Goal: Information Seeking & Learning: Learn about a topic

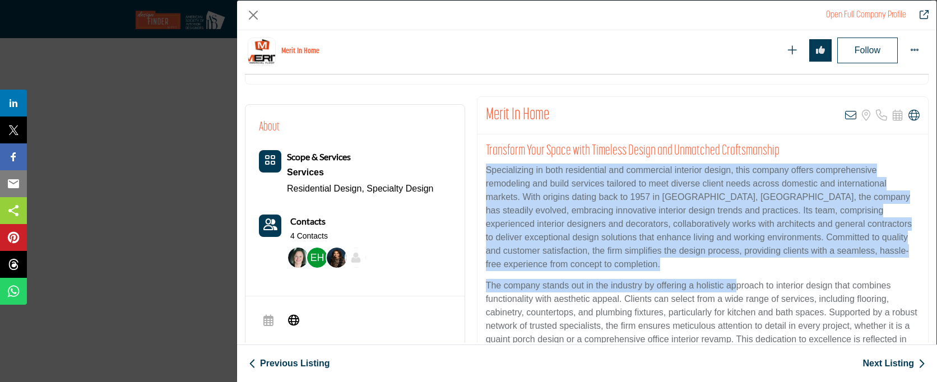
scroll to position [273, 0]
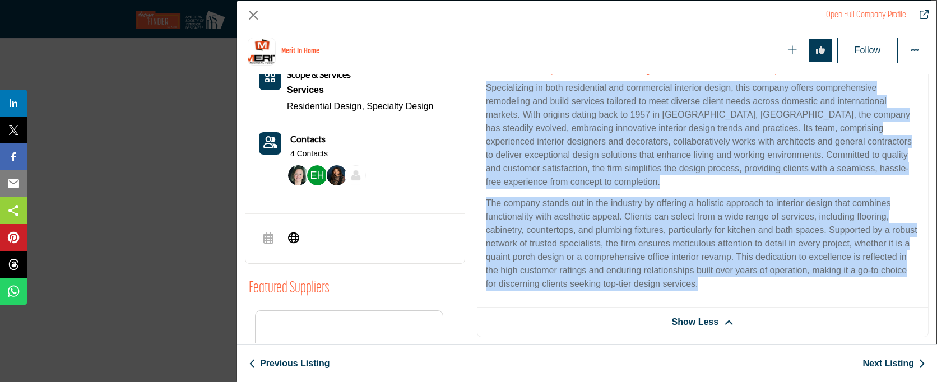
drag, startPoint x: 484, startPoint y: 126, endPoint x: 757, endPoint y: 281, distance: 313.6
click at [757, 281] on div "Transform Your Space with Timeless Design and Unmatched Craftsmanship Specializ…" at bounding box center [703, 180] width 451 height 256
copy div "Specializing in both residential and commercial interior design, this company o…"
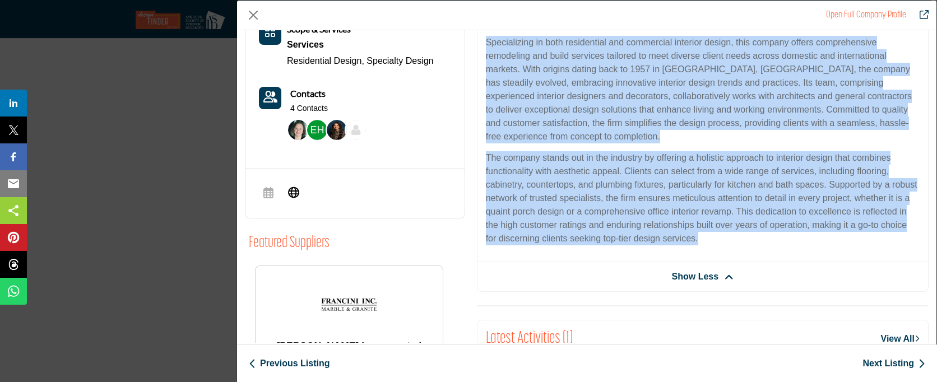
scroll to position [151, 0]
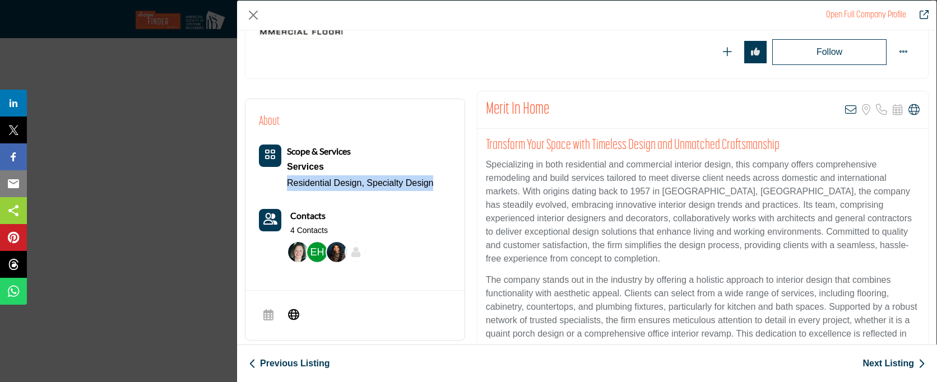
drag, startPoint x: 447, startPoint y: 184, endPoint x: 288, endPoint y: 185, distance: 159.8
click at [288, 185] on div "About Scope & Services Services Residential Design, Specialty Design Contacts 4…" at bounding box center [355, 190] width 192 height 155
copy div "Residential Design, Specialty Design"
click at [908, 366] on link "Next Listing" at bounding box center [894, 363] width 63 height 13
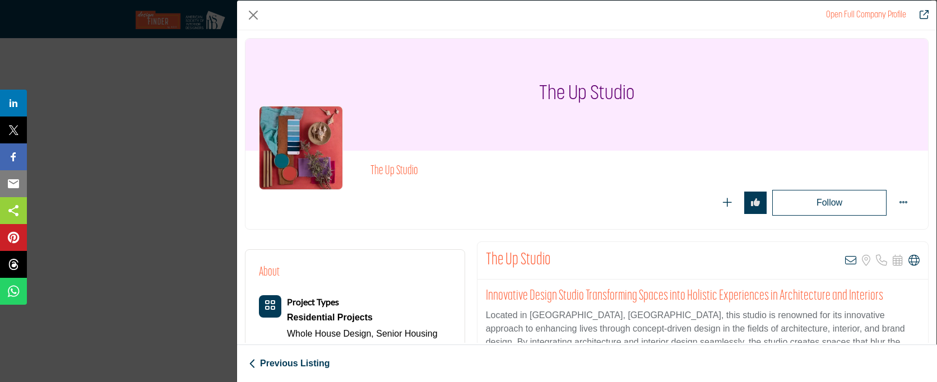
scroll to position [168, 0]
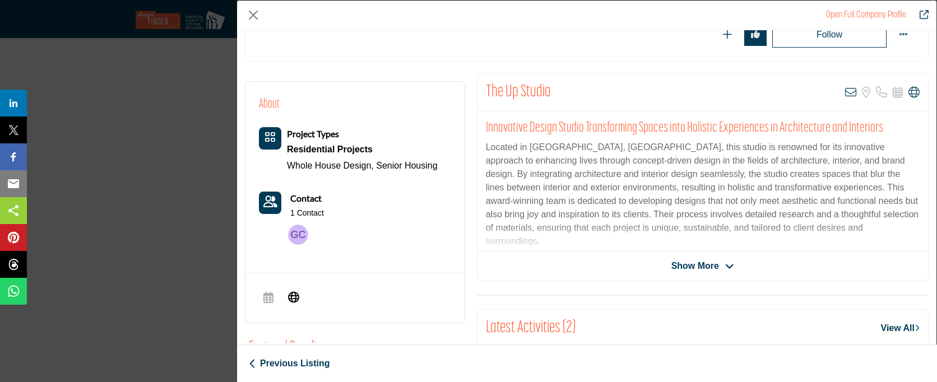
click at [711, 266] on span "Show More" at bounding box center [696, 266] width 48 height 13
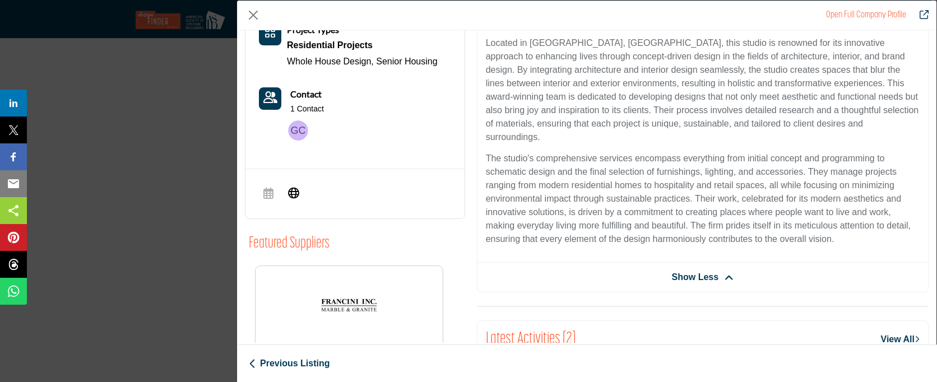
scroll to position [195, 0]
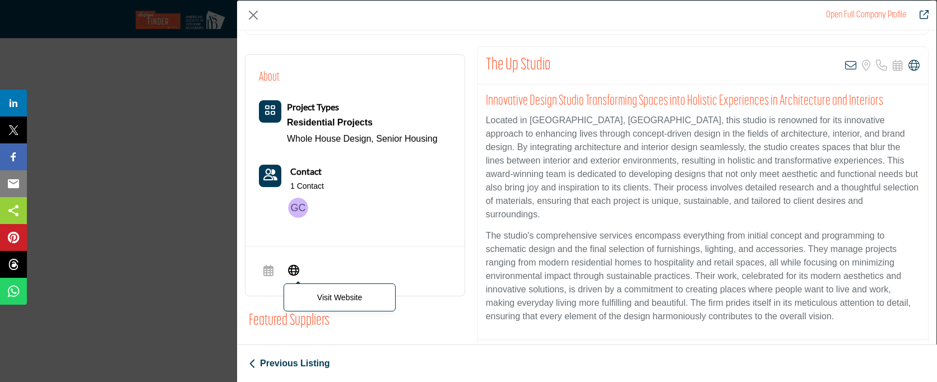
click at [294, 269] on icon "Company Data Modal" at bounding box center [293, 269] width 11 height 13
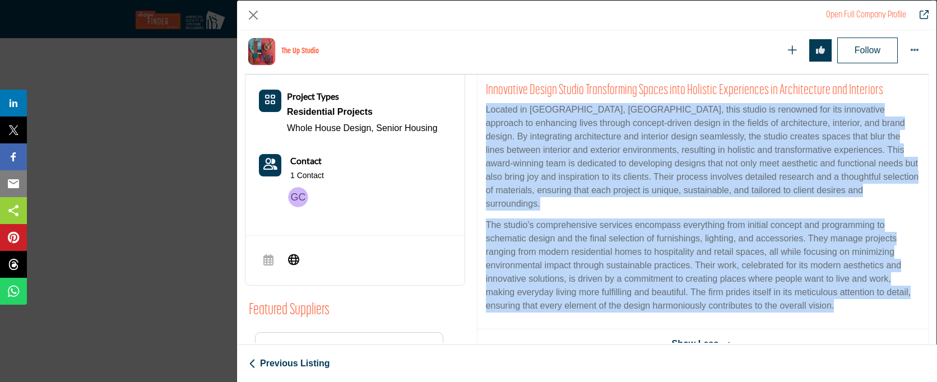
drag, startPoint x: 484, startPoint y: 110, endPoint x: 856, endPoint y: 299, distance: 416.9
click at [856, 299] on div "Innovative Design Studio Transforming Spaces into Holistic Experiences in Archi…" at bounding box center [703, 202] width 451 height 256
copy div "Located in [GEOGRAPHIC_DATA], [GEOGRAPHIC_DATA], this studio is renowned for it…"
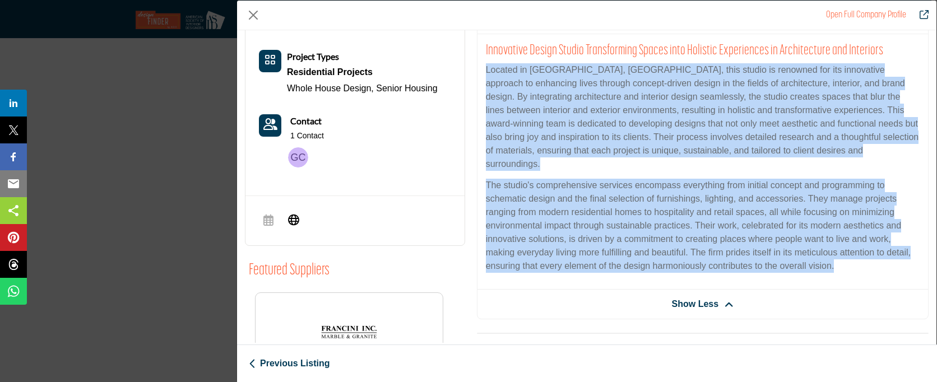
scroll to position [192, 0]
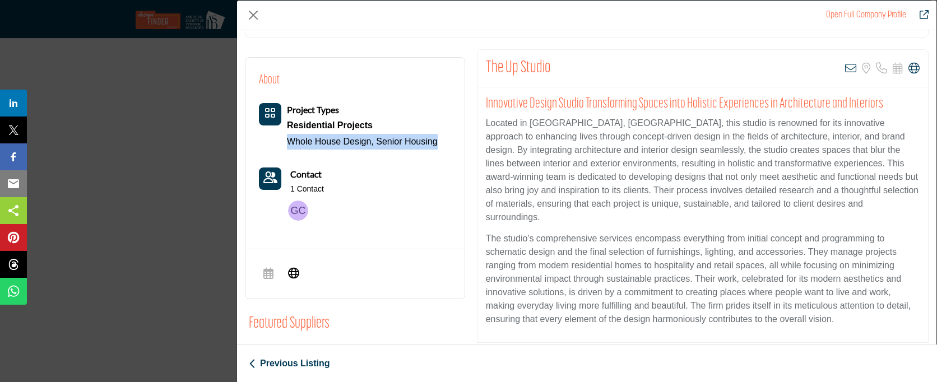
drag, startPoint x: 448, startPoint y: 144, endPoint x: 289, endPoint y: 141, distance: 159.2
click at [289, 141] on div "About Project Types Residential Projects Whole House Design, Senior Housing Con…" at bounding box center [355, 148] width 192 height 155
copy div "Whole House Design, Senior Housing"
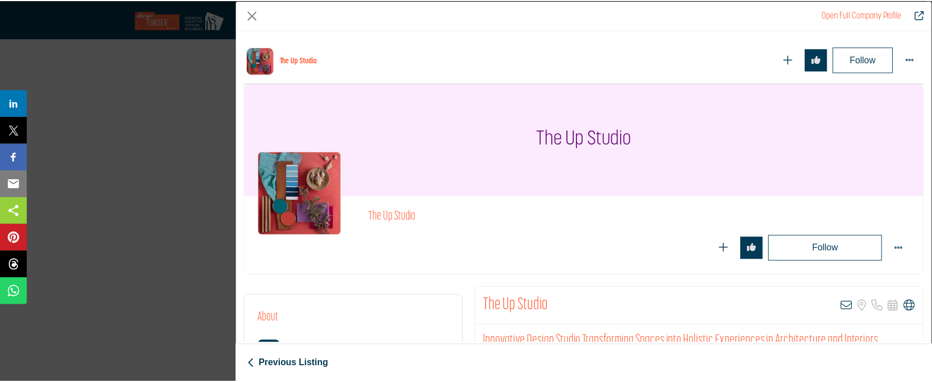
scroll to position [641, 0]
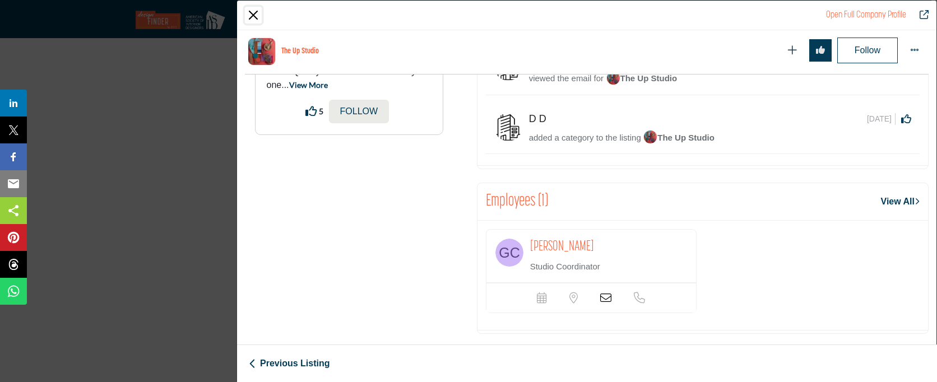
click at [255, 15] on button "Close" at bounding box center [253, 15] width 17 height 17
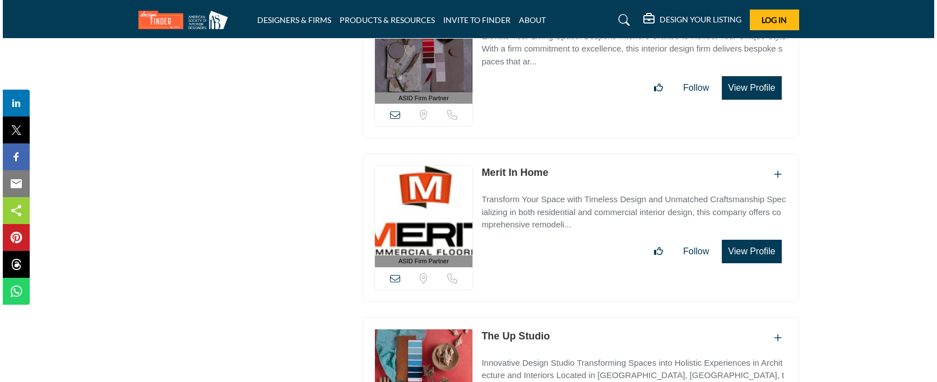
scroll to position [24500, 0]
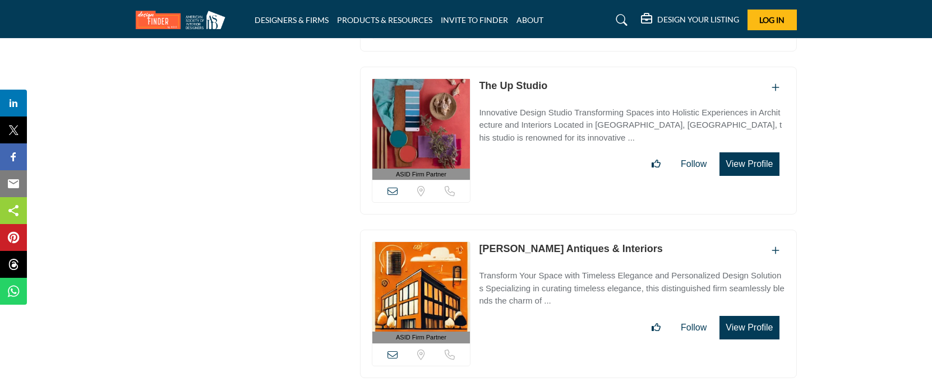
click at [744, 316] on button "View Profile" at bounding box center [748, 328] width 59 height 24
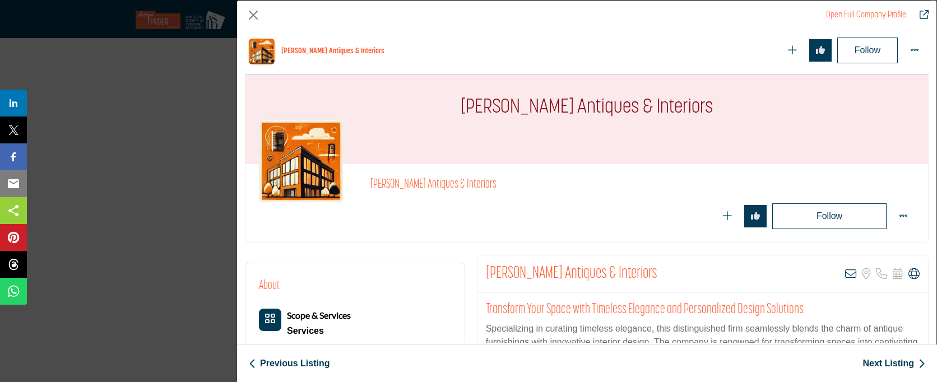
scroll to position [344, 0]
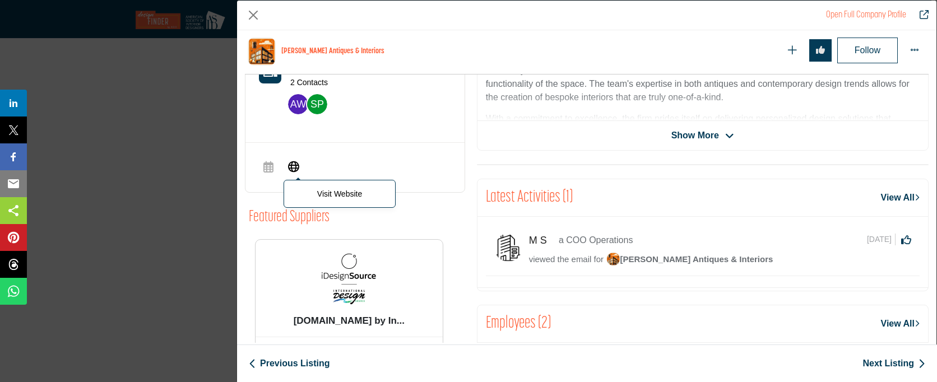
click at [294, 163] on icon "Company Data Modal" at bounding box center [293, 165] width 11 height 13
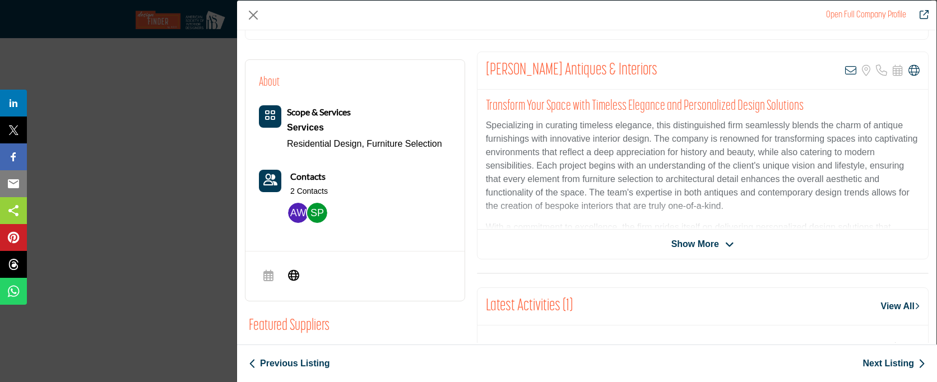
scroll to position [195, 0]
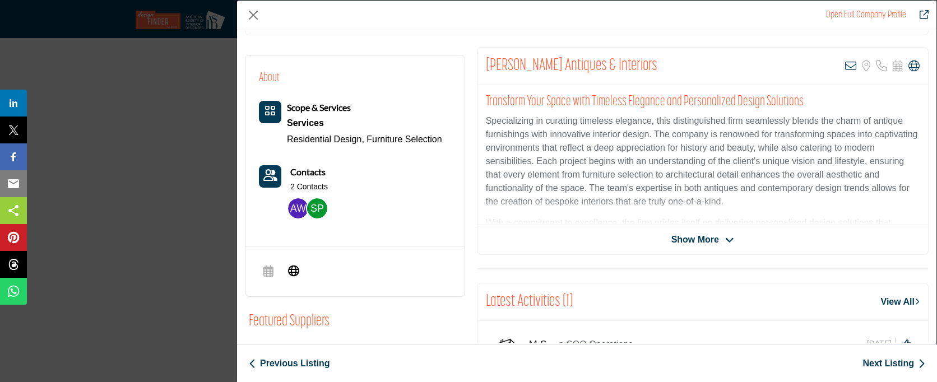
click at [710, 239] on span "Show More" at bounding box center [696, 239] width 48 height 13
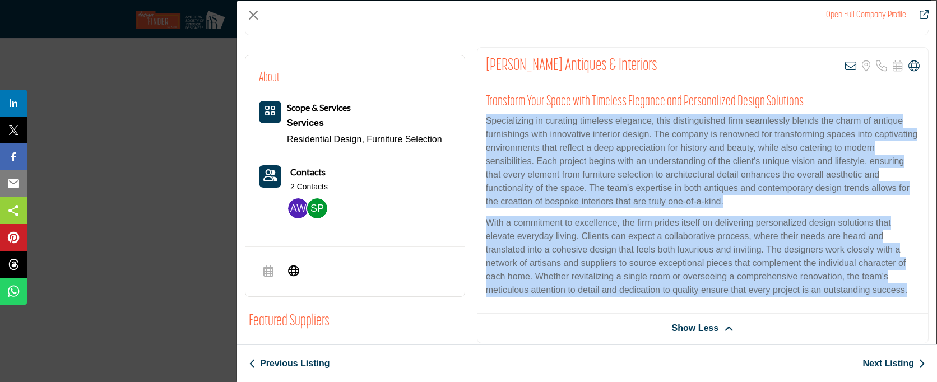
drag, startPoint x: 911, startPoint y: 291, endPoint x: 478, endPoint y: 121, distance: 465.9
click at [478, 121] on div "Transform Your Space with Timeless Elegance and Personalized Design Solutions S…" at bounding box center [703, 199] width 451 height 229
copy div "Specializing in curating timeless elegance, this distinguished firm seamlessly …"
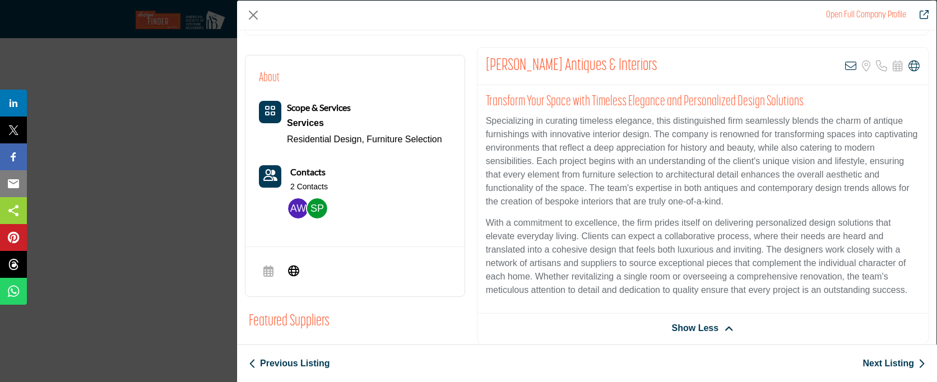
click at [416, 147] on div "Scope & Services Services Residential Design, Furniture Selection" at bounding box center [350, 162] width 183 height 123
drag, startPoint x: 450, startPoint y: 142, endPoint x: 287, endPoint y: 132, distance: 162.9
click at [287, 132] on div "About Scope & Services Services Residential Design, Furniture Selection" at bounding box center [355, 146] width 219 height 183
copy div "Residential Design, Furniture Selection"
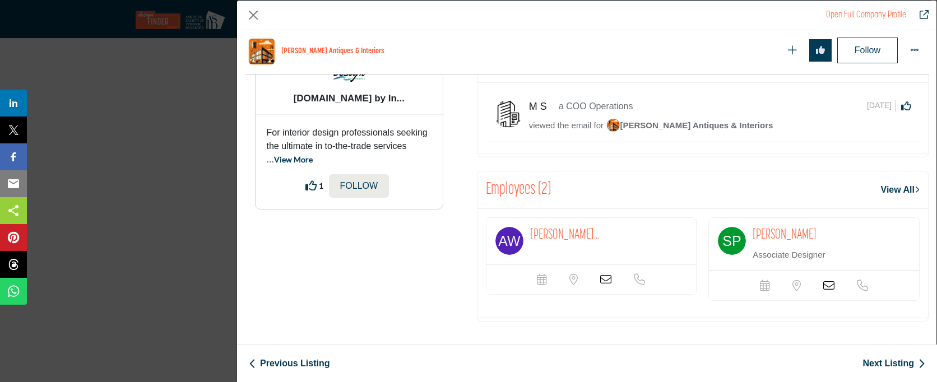
scroll to position [373, 0]
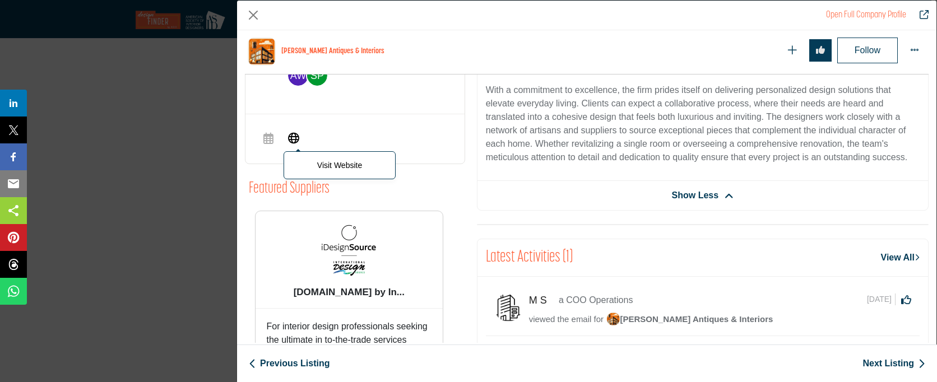
click at [296, 137] on icon "Company Data Modal" at bounding box center [293, 137] width 11 height 13
click at [878, 364] on link "Next Listing" at bounding box center [894, 363] width 63 height 13
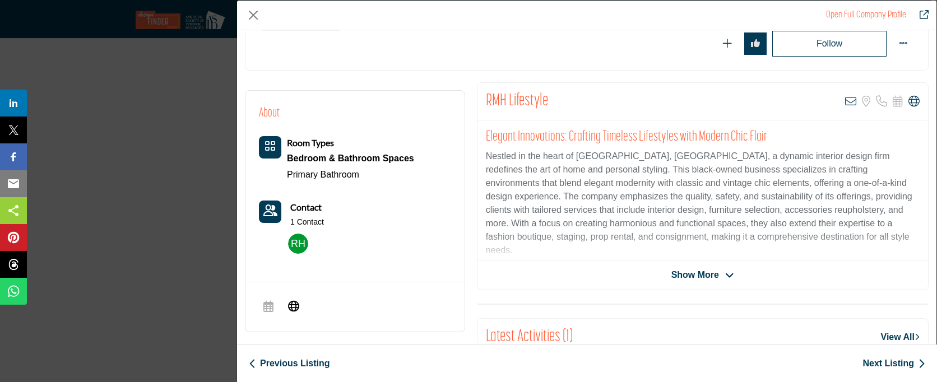
scroll to position [174, 0]
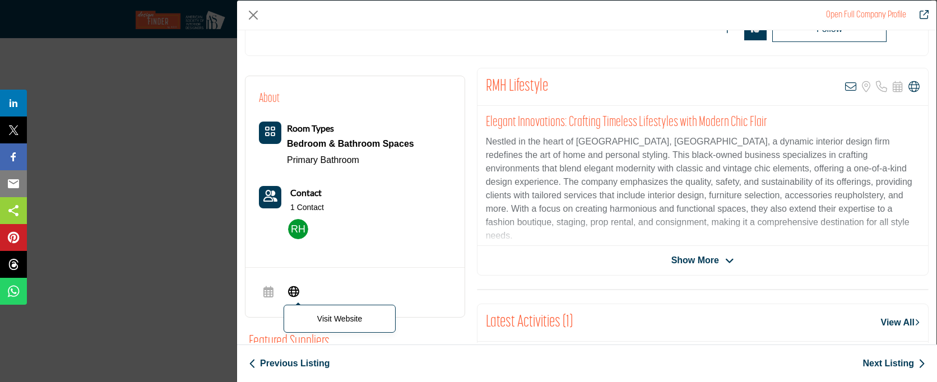
click at [297, 290] on icon "Company Data Modal" at bounding box center [293, 290] width 11 height 13
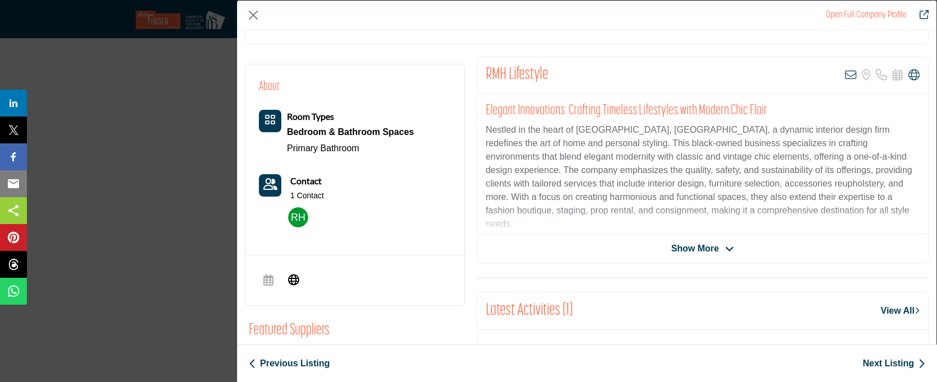
click at [707, 251] on span "Show More" at bounding box center [696, 248] width 48 height 13
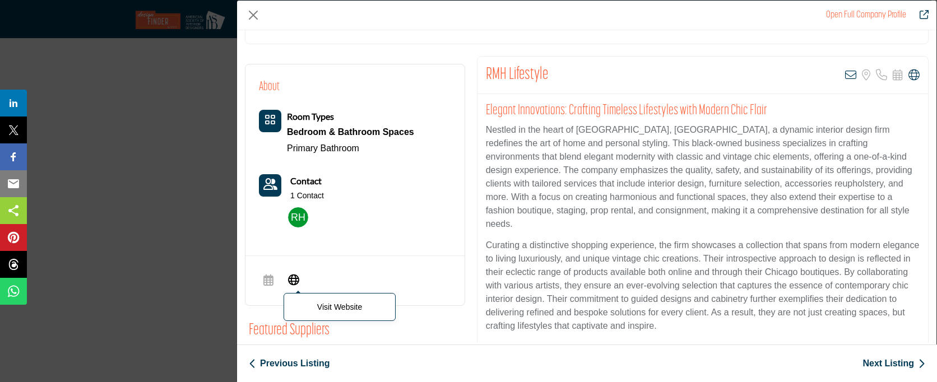
click at [295, 283] on icon "Company Data Modal" at bounding box center [293, 278] width 11 height 13
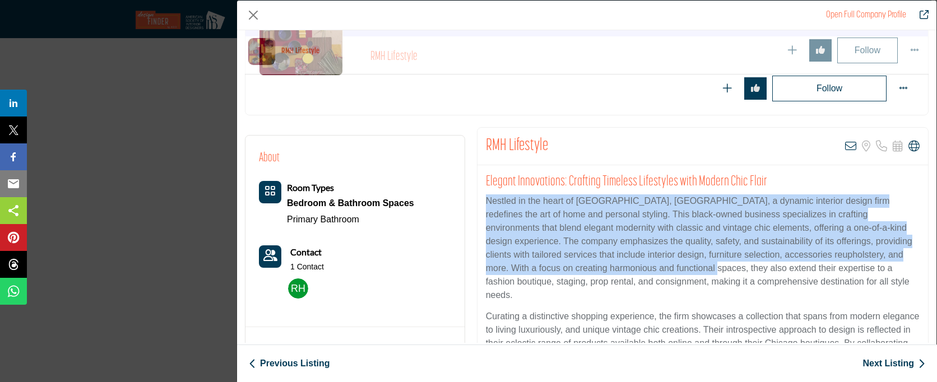
scroll to position [254, 0]
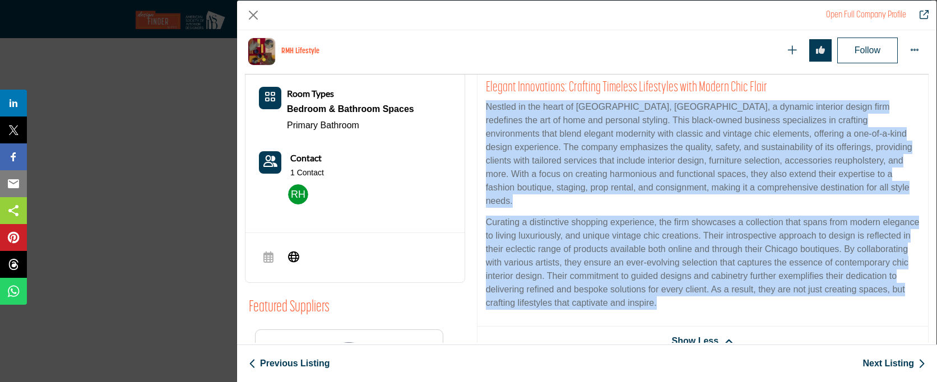
drag, startPoint x: 483, startPoint y: 158, endPoint x: 751, endPoint y: 288, distance: 297.8
click at [751, 288] on div "Elegant Innovations: Crafting Timeless Lifestyles with Modern Chic Flair Nestle…" at bounding box center [703, 199] width 451 height 256
copy div "Nestled in the heart of [GEOGRAPHIC_DATA], [GEOGRAPHIC_DATA], a dynamic interio…"
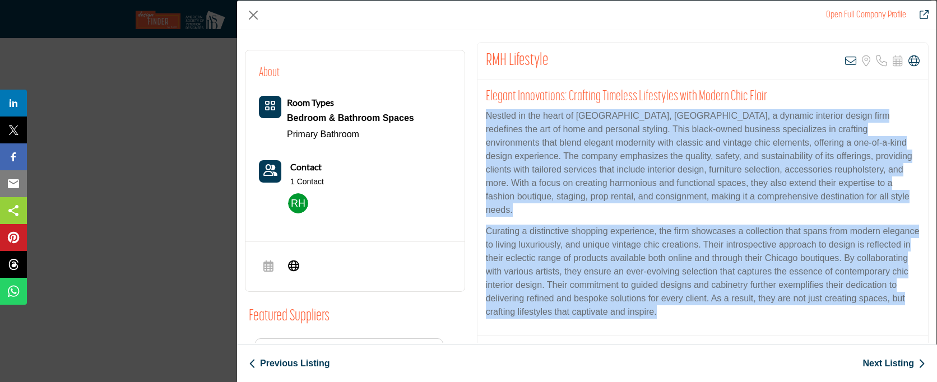
scroll to position [188, 0]
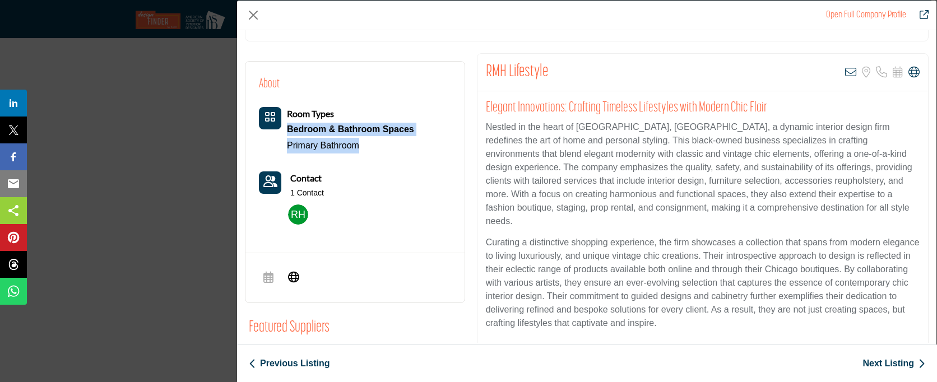
drag, startPoint x: 377, startPoint y: 152, endPoint x: 285, endPoint y: 129, distance: 94.8
click at [285, 129] on div "Room Types Bedroom & Bathroom Spaces Primary Bathroom" at bounding box center [336, 130] width 155 height 47
copy div "Bedroom & Bathroom Spaces Primary Bathroom"
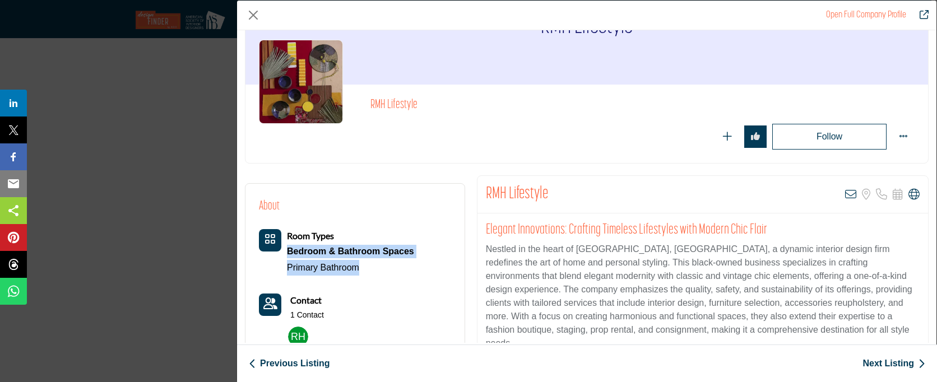
scroll to position [101, 0]
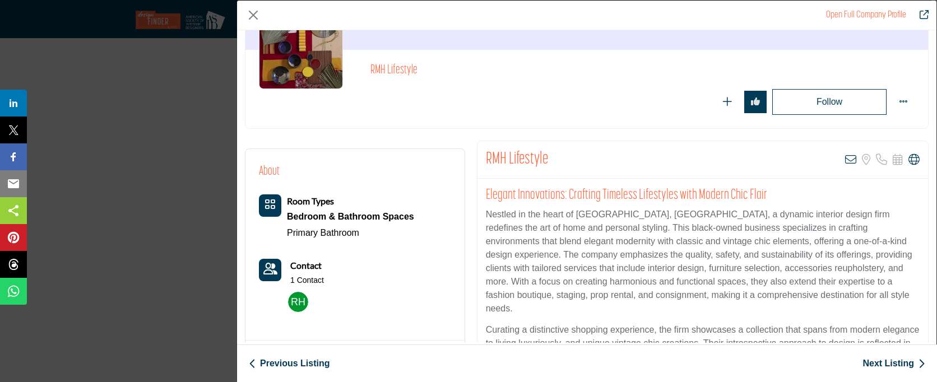
click at [877, 362] on link "Next Listing" at bounding box center [894, 363] width 63 height 13
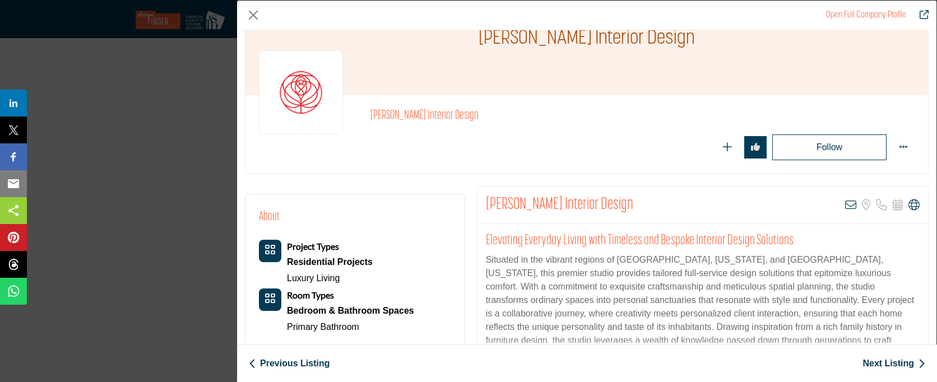
scroll to position [259, 0]
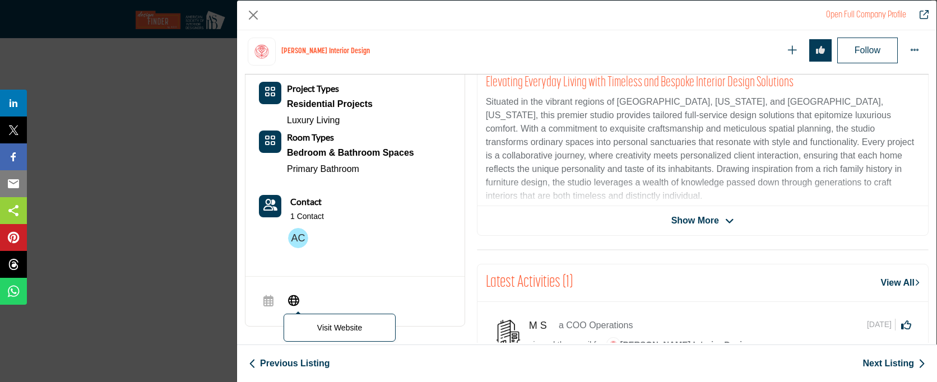
click at [288, 298] on icon "Company Data Modal" at bounding box center [293, 299] width 11 height 13
click at [673, 222] on span "Show More" at bounding box center [696, 220] width 48 height 13
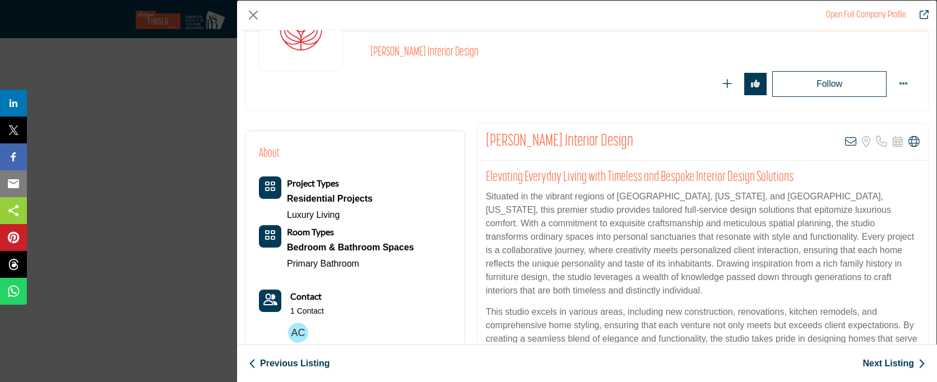
scroll to position [595, 0]
